Goal: Information Seeking & Learning: Learn about a topic

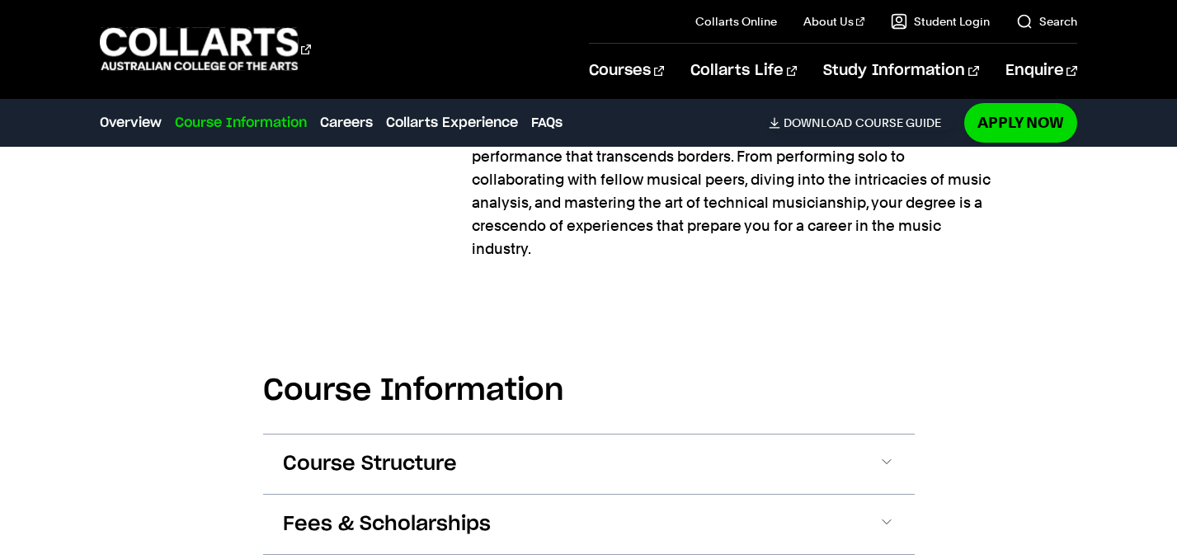
scroll to position [1593, 0]
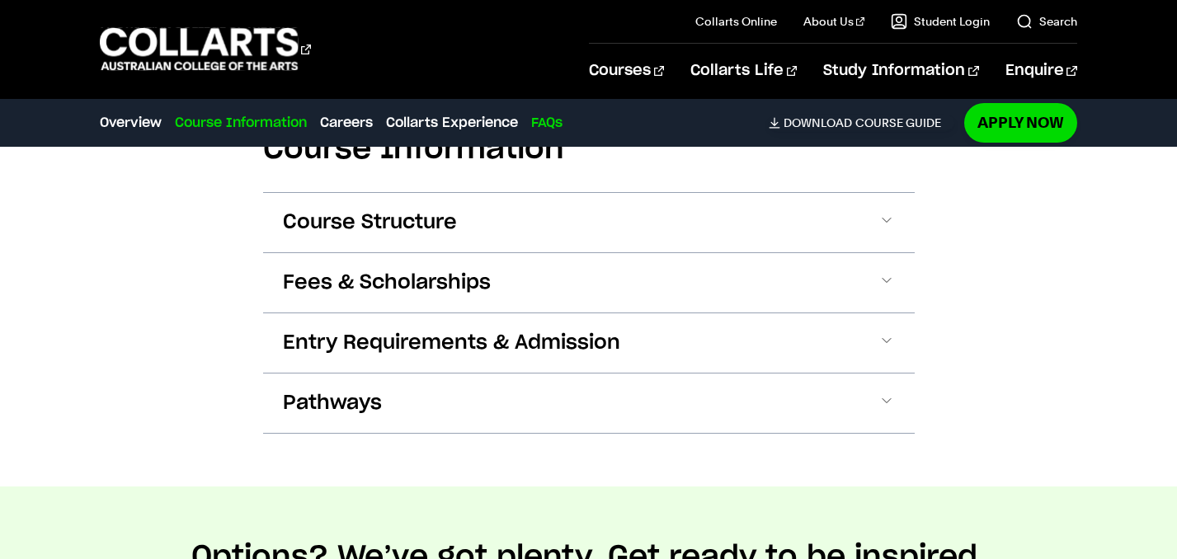
click at [552, 124] on link "FAQs" at bounding box center [546, 123] width 31 height 20
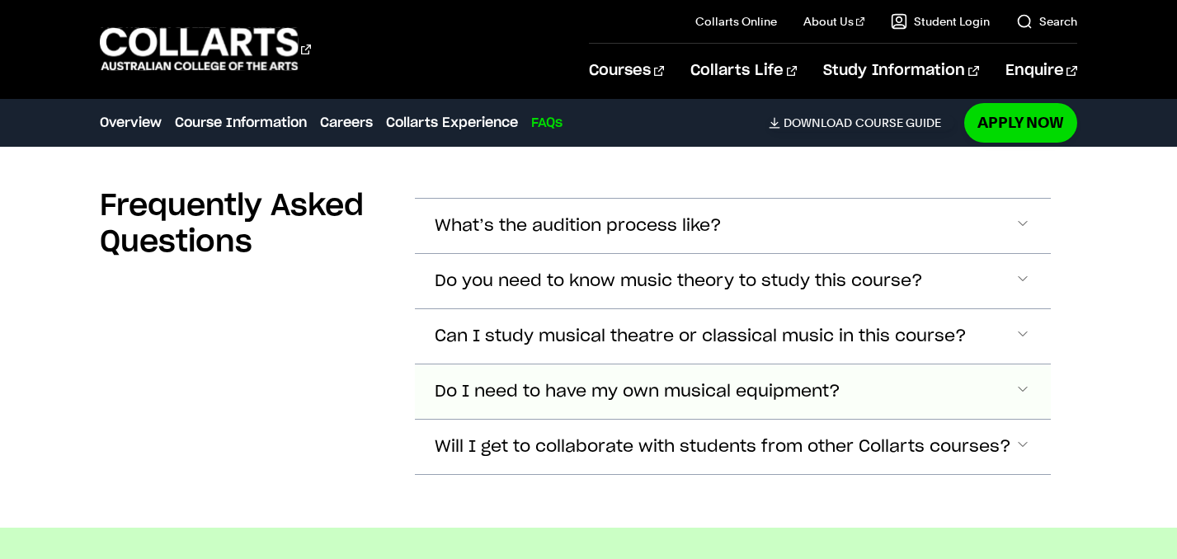
scroll to position [5180, 0]
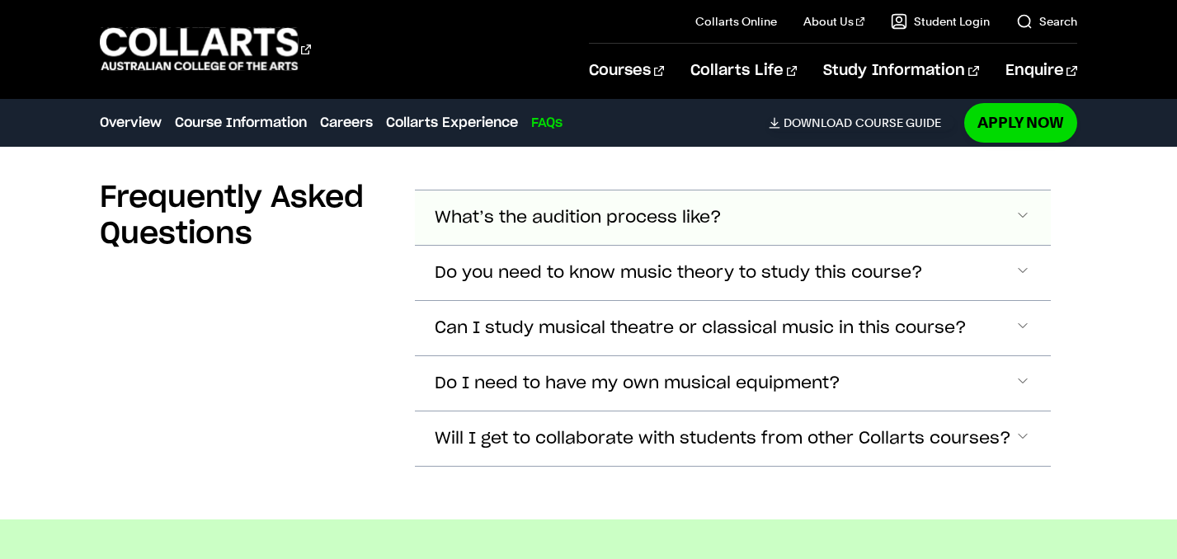
click at [692, 224] on span "What’s the audition process like?" at bounding box center [578, 218] width 287 height 19
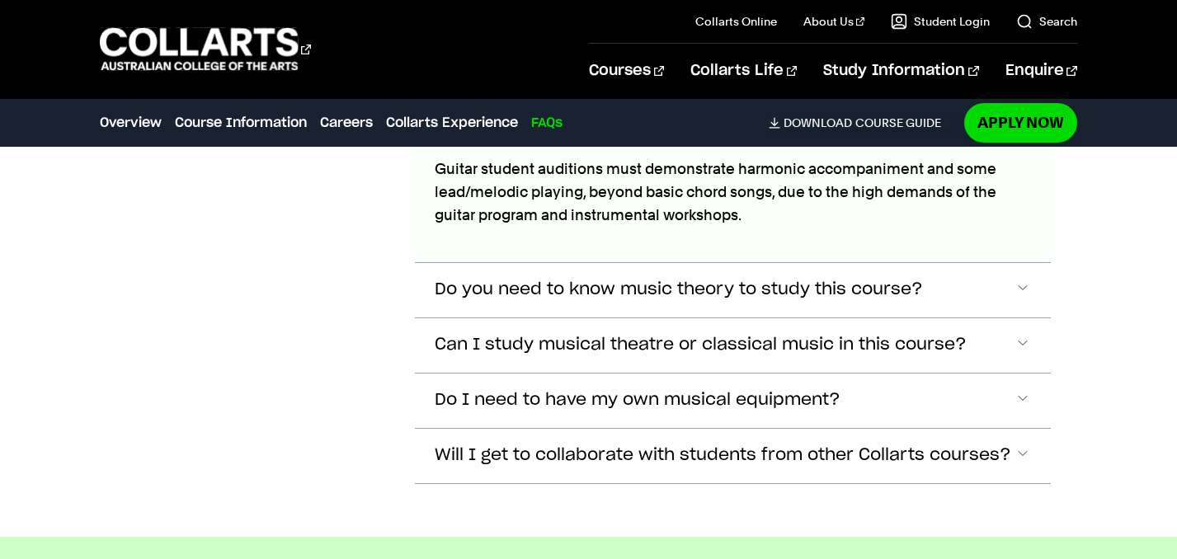
scroll to position [5544, 0]
click at [1034, 448] on button "Will I get to collaborate with students from other Collarts courses?" at bounding box center [732, 455] width 635 height 54
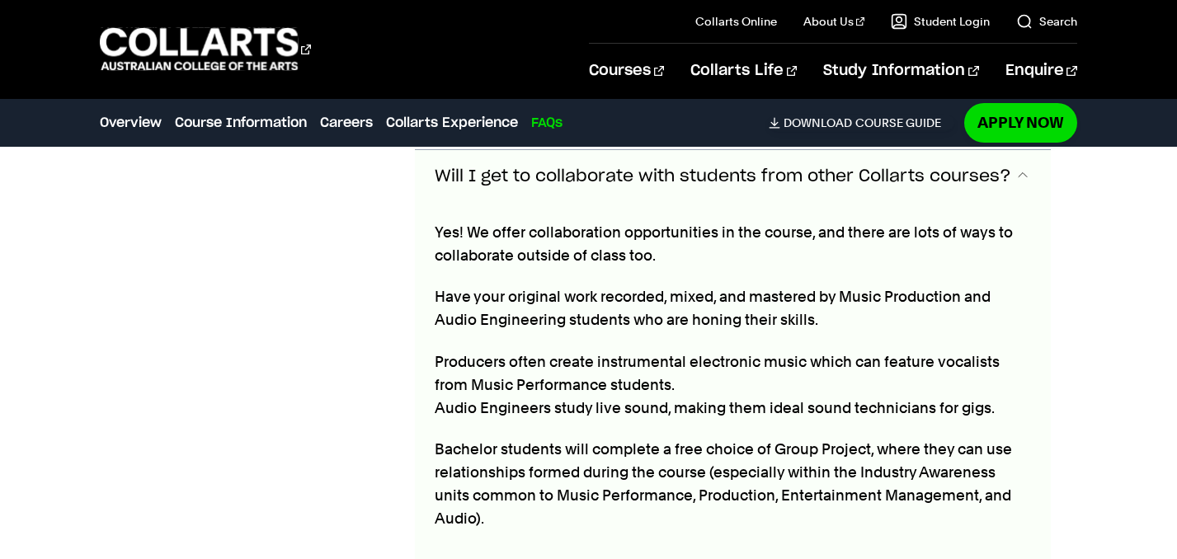
scroll to position [5806, 0]
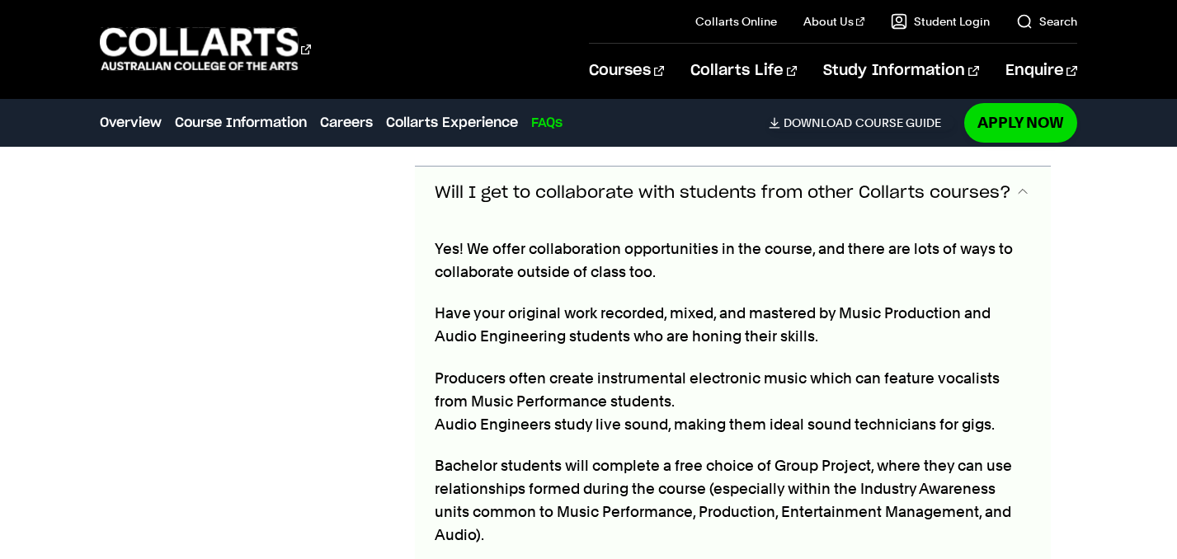
click at [1016, 186] on span "Accordion Section" at bounding box center [1023, 193] width 17 height 21
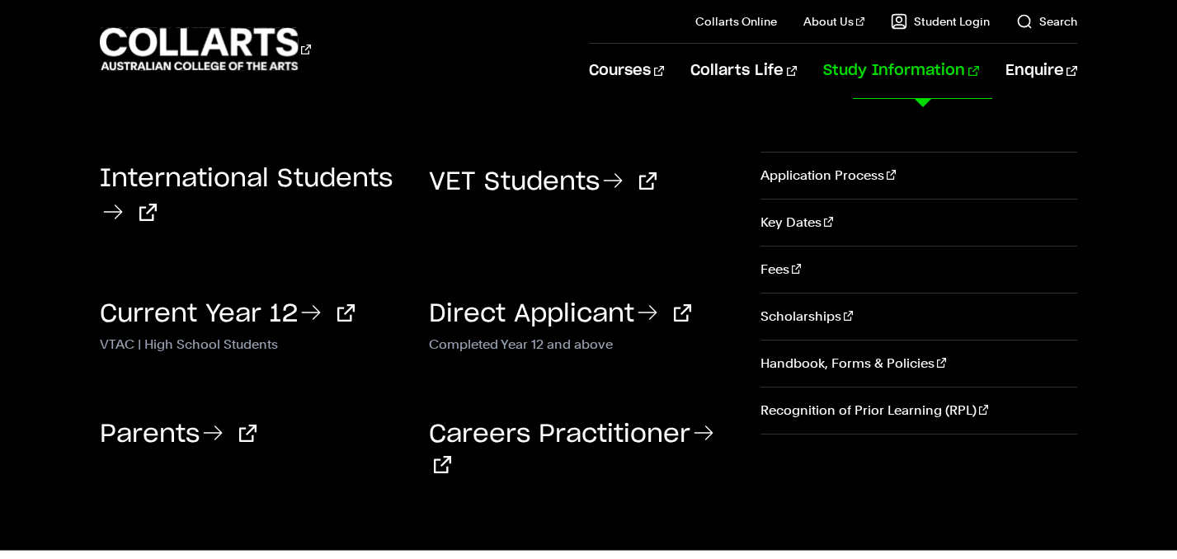
scroll to position [1790, 0]
click at [781, 262] on link "Fees" at bounding box center [919, 270] width 317 height 46
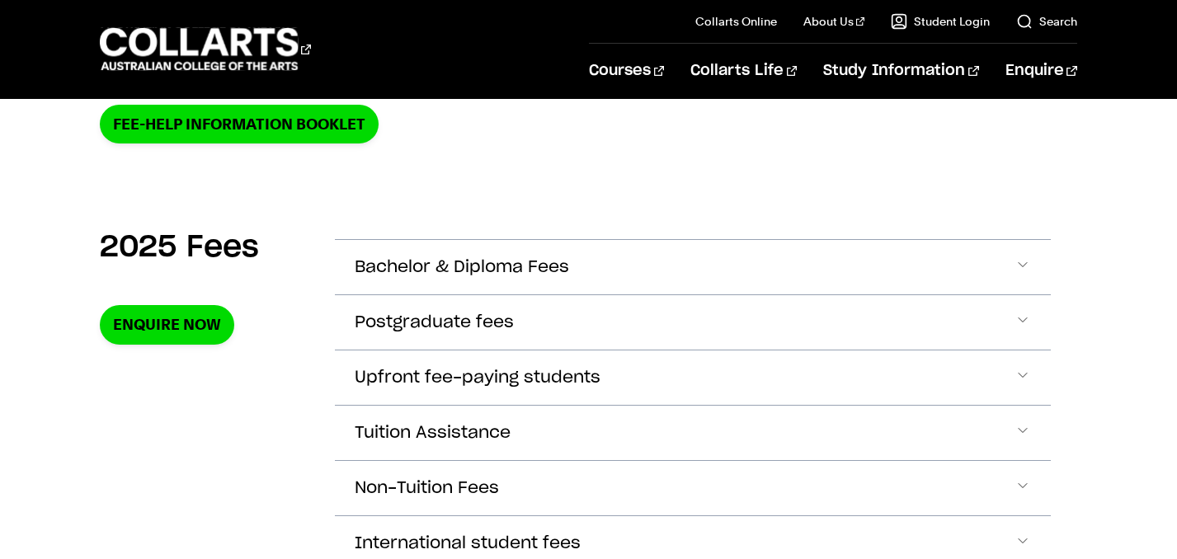
scroll to position [487, 0]
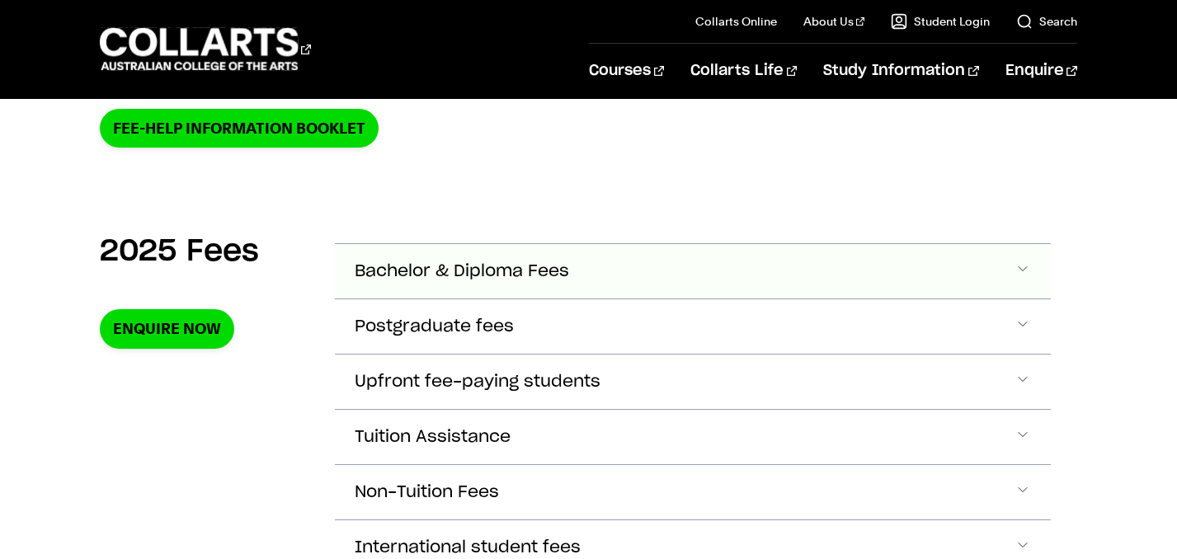
click at [518, 257] on button "Bachelor & Diploma Fees" at bounding box center [692, 271] width 715 height 54
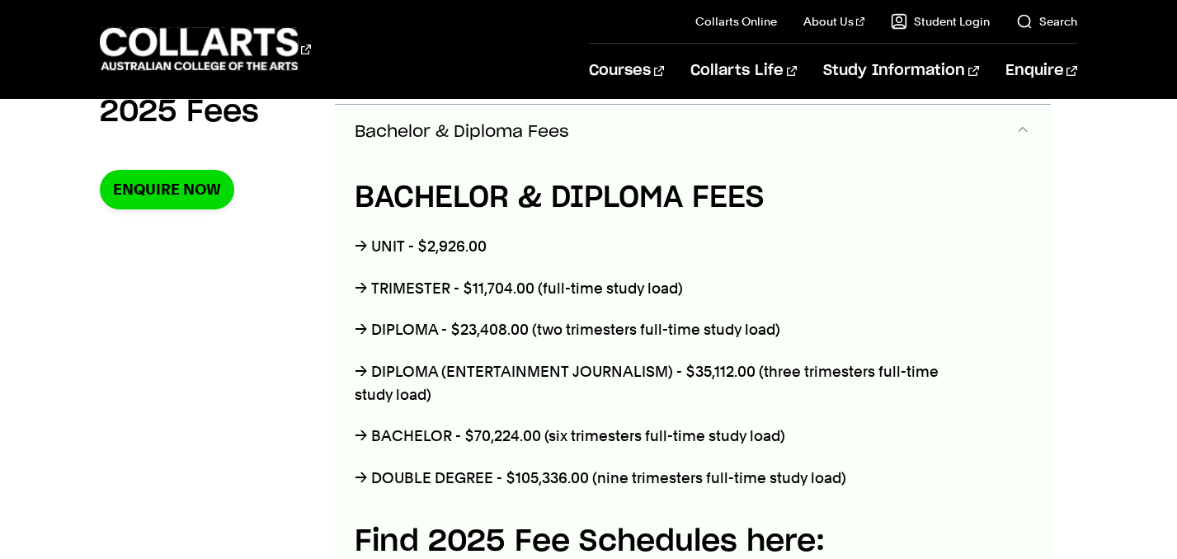
scroll to position [625, 0]
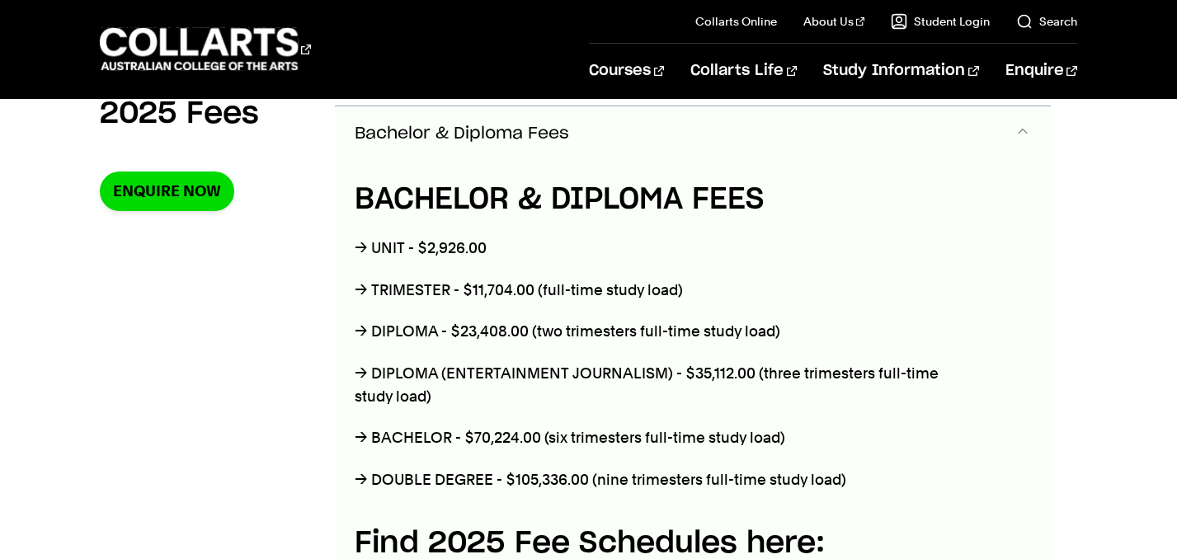
click at [1007, 132] on button "Bachelor & Diploma Fees" at bounding box center [692, 133] width 715 height 54
